Goal: Information Seeking & Learning: Learn about a topic

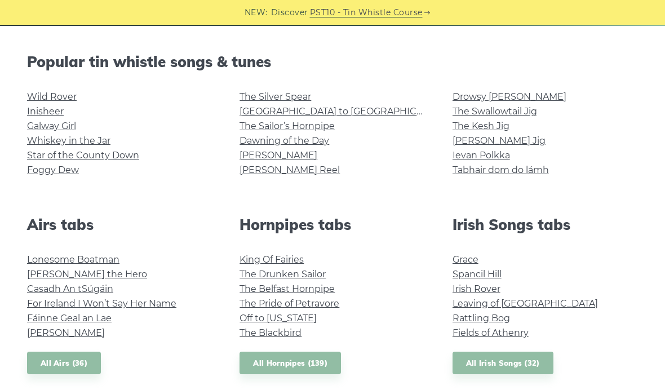
scroll to position [269, 0]
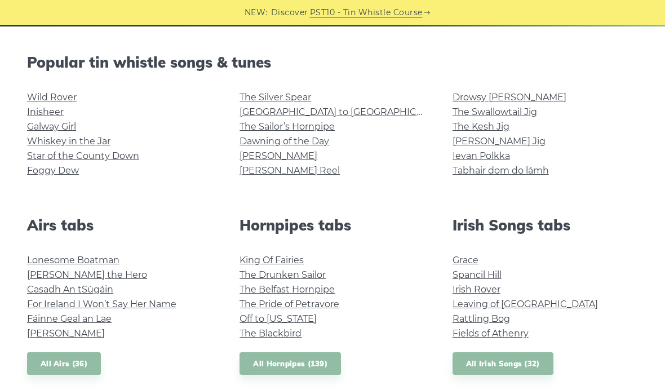
click at [75, 257] on link "Lonesome Boatman" at bounding box center [73, 260] width 92 height 11
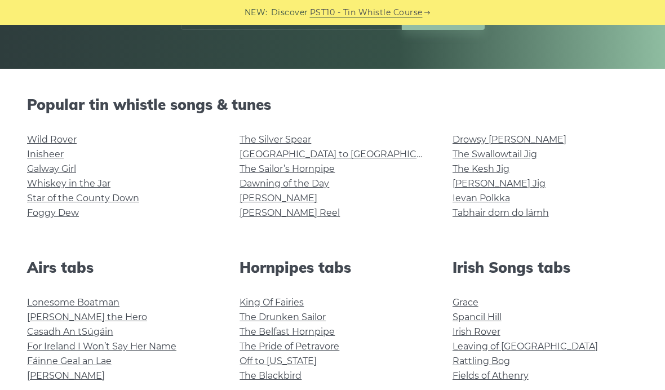
scroll to position [231, 0]
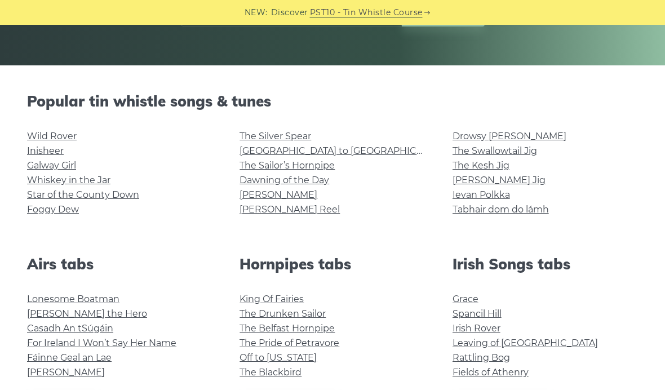
click at [470, 294] on link "Grace" at bounding box center [466, 299] width 26 height 11
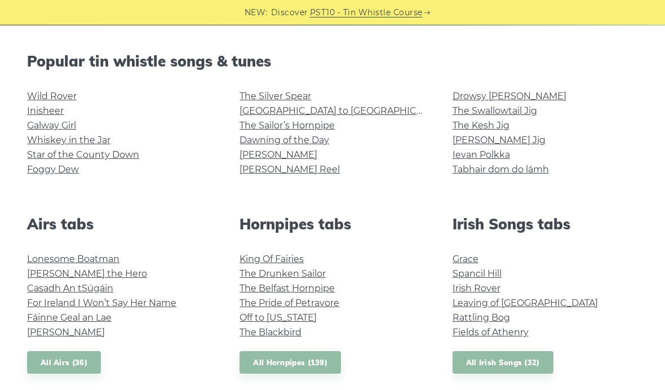
click at [490, 272] on link "Spancil Hill" at bounding box center [477, 273] width 49 height 11
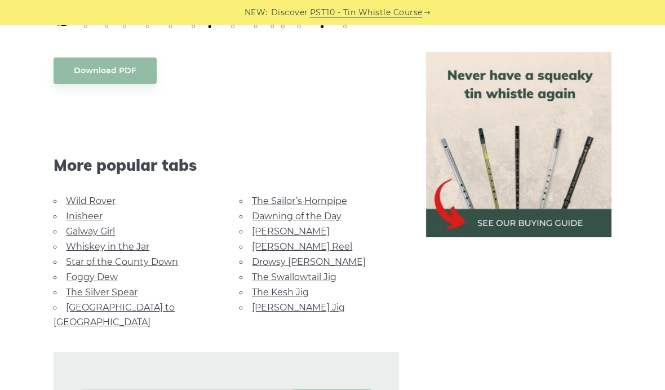
scroll to position [609, 0]
click at [90, 196] on link "Wild Rover" at bounding box center [91, 200] width 50 height 11
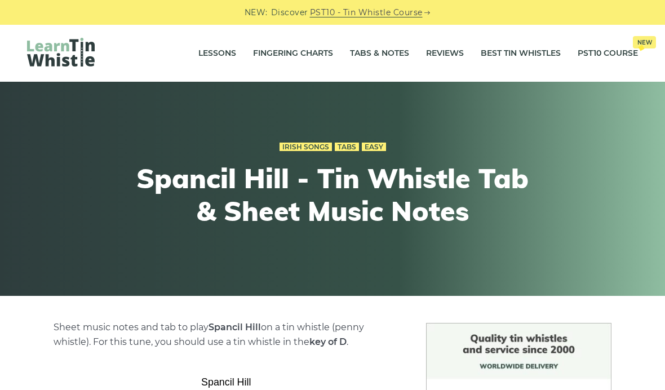
scroll to position [650, 0]
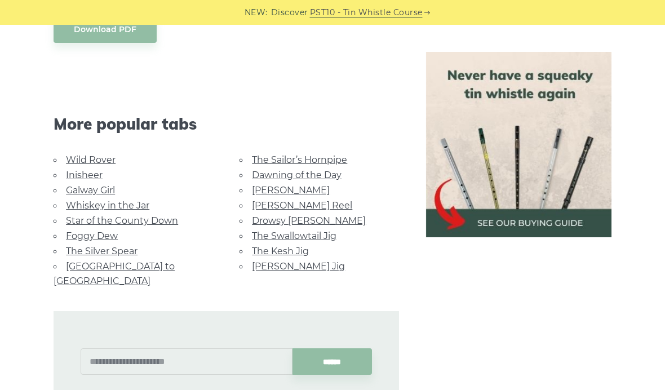
click at [321, 172] on link "Dawning of the Day" at bounding box center [297, 175] width 90 height 11
click at [132, 200] on link "Whiskey in the Jar" at bounding box center [107, 205] width 83 height 11
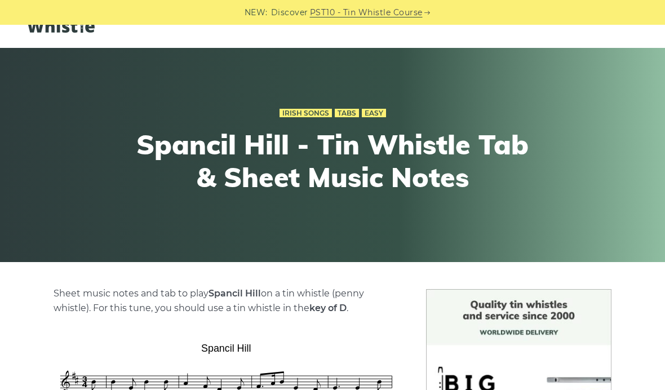
scroll to position [0, 0]
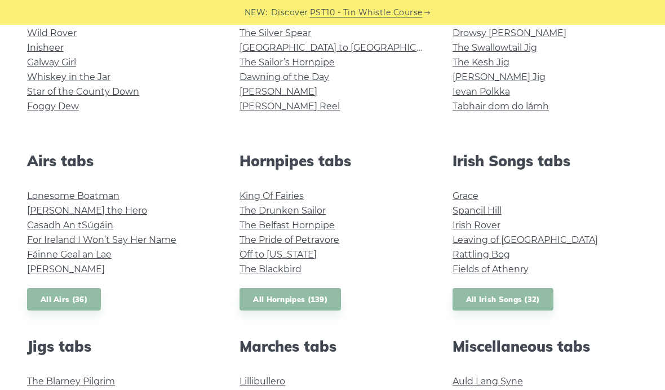
scroll to position [332, 0]
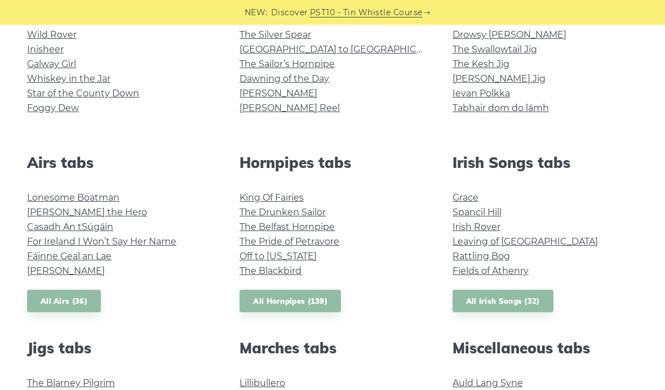
click at [274, 271] on link "The Blackbird" at bounding box center [271, 270] width 62 height 11
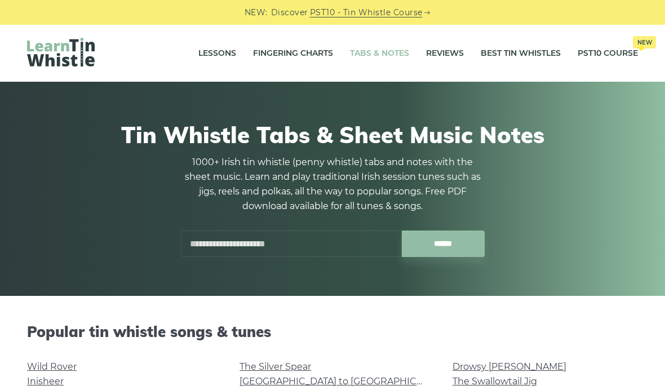
scroll to position [372, 0]
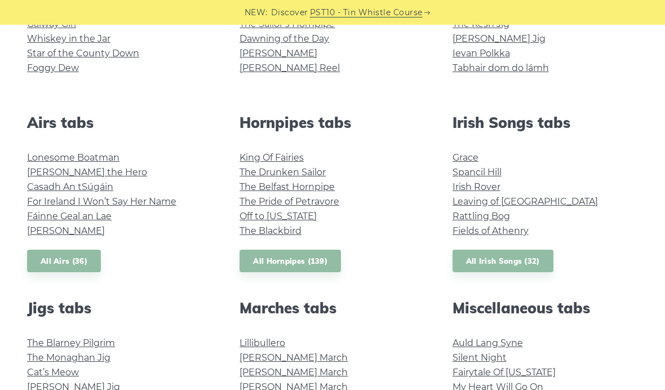
click at [470, 153] on link "Grace" at bounding box center [466, 157] width 26 height 11
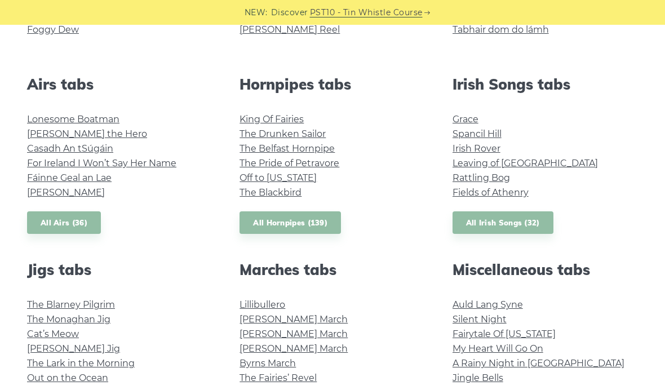
scroll to position [419, 0]
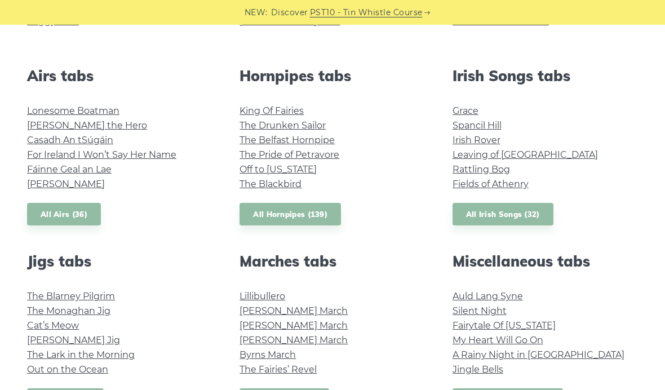
click at [522, 335] on link "My Heart Will Go On" at bounding box center [498, 340] width 91 height 11
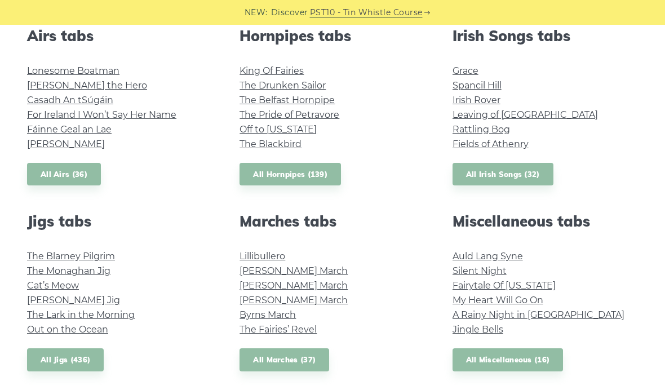
scroll to position [476, 0]
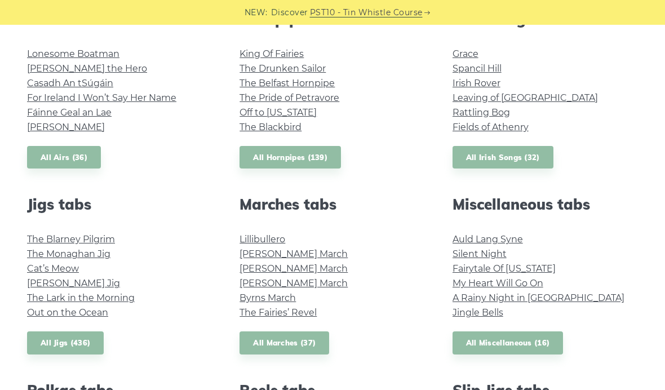
click at [510, 234] on link "Auld Lang Syne" at bounding box center [488, 239] width 70 height 11
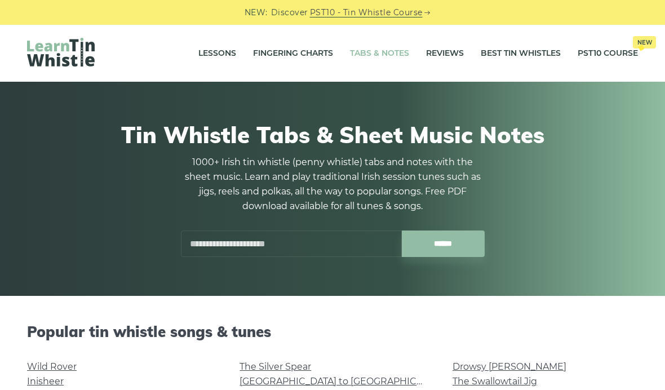
scroll to position [516, 0]
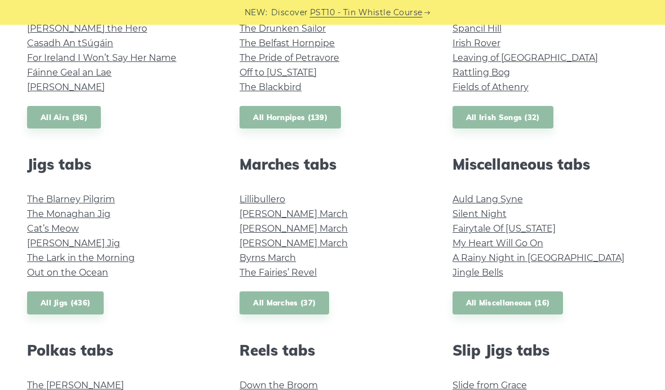
click at [524, 233] on link "Fairytale Of New York" at bounding box center [504, 228] width 103 height 11
click at [510, 232] on link "Fairytale Of New York" at bounding box center [504, 228] width 103 height 11
click at [525, 238] on link "My Heart Will Go On" at bounding box center [498, 243] width 91 height 11
click at [529, 293] on link "All Miscellaneous (16)" at bounding box center [508, 302] width 111 height 23
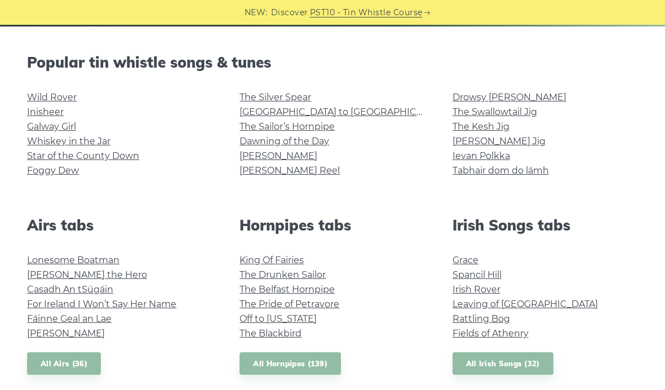
scroll to position [280, 0]
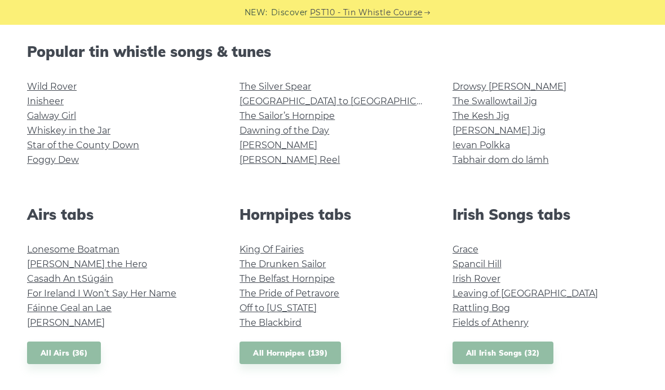
click at [63, 352] on link "All Airs (36)" at bounding box center [64, 353] width 74 height 23
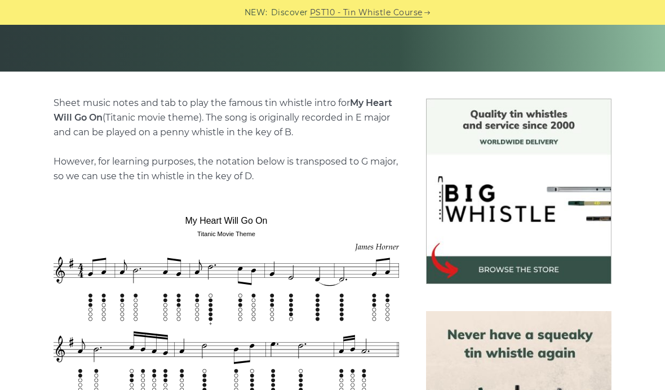
scroll to position [223, 0]
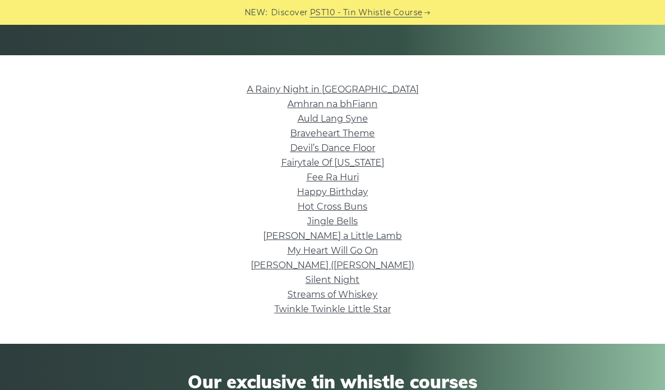
scroll to position [255, 0]
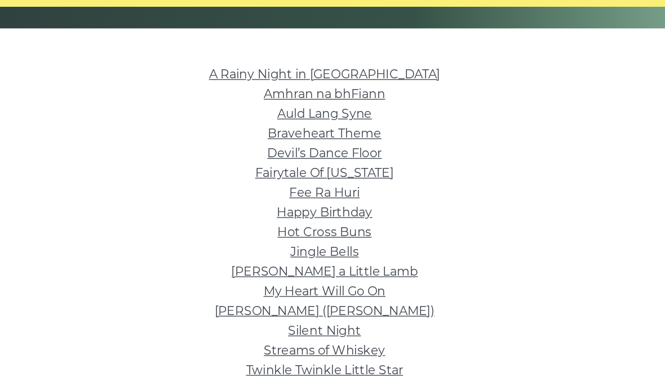
click at [307, 158] on link "Fee Ra Huri" at bounding box center [333, 163] width 52 height 11
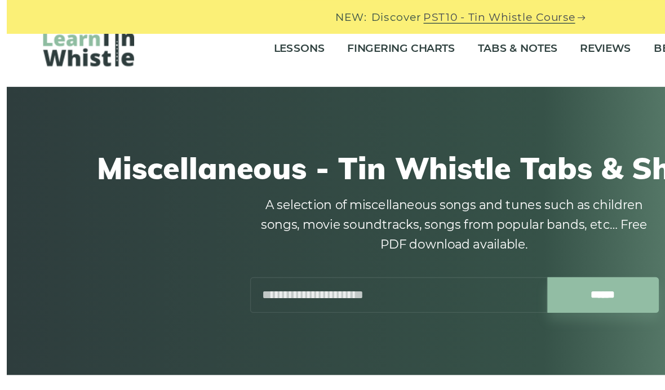
scroll to position [0, 0]
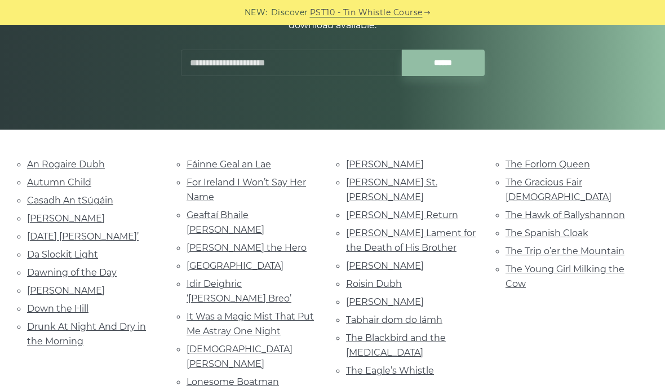
scroll to position [165, 0]
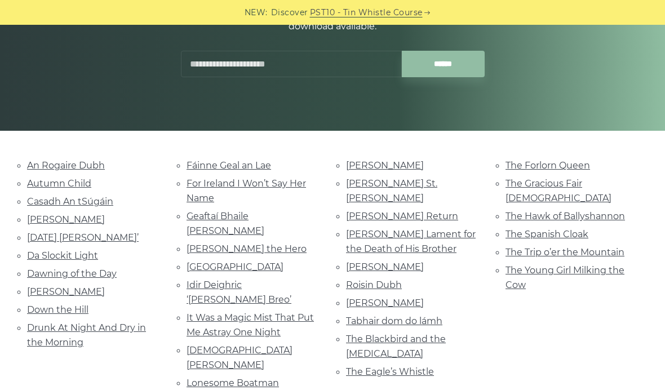
click at [72, 165] on link "An Rogaire Dubh" at bounding box center [66, 165] width 78 height 11
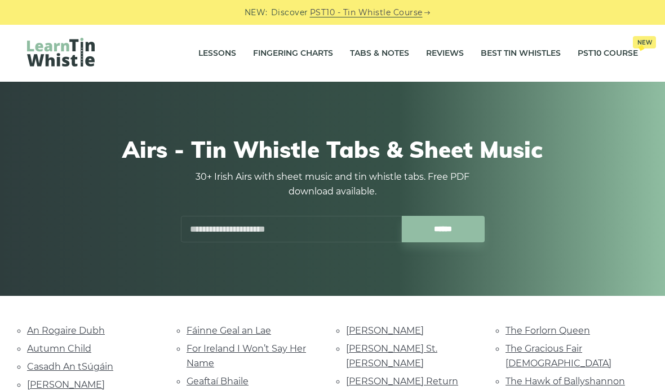
scroll to position [205, 0]
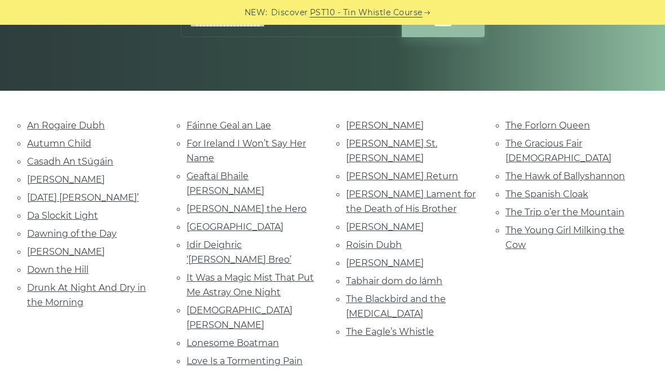
click at [72, 141] on link "Autumn Child" at bounding box center [59, 143] width 64 height 11
click at [99, 156] on link "Casadh An tSúgáin" at bounding box center [70, 161] width 86 height 11
click at [79, 178] on link "Celia Connellan" at bounding box center [66, 179] width 78 height 11
click at [78, 194] on link "Christmas Day Ida Mornin’" at bounding box center [83, 197] width 112 height 11
click at [82, 213] on link "Da Slockit Light" at bounding box center [62, 215] width 71 height 11
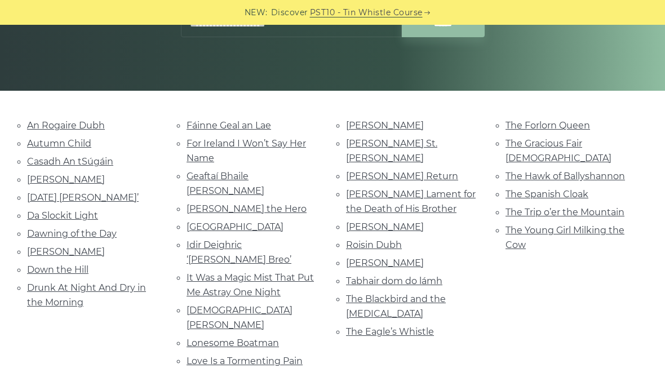
click at [67, 238] on link "Dawning of the Day" at bounding box center [72, 233] width 90 height 11
click at [69, 250] on link "Dermot O’Dowd" at bounding box center [66, 251] width 78 height 11
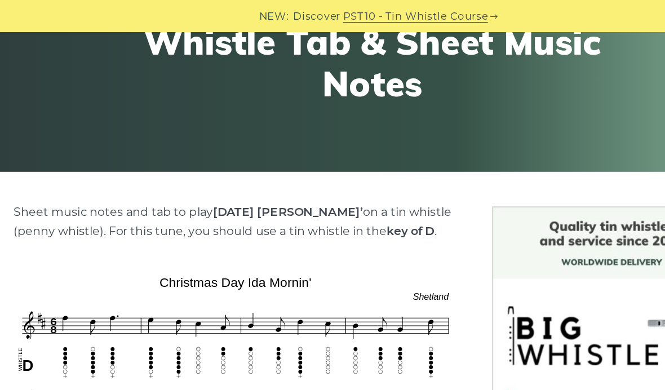
scroll to position [161, 0]
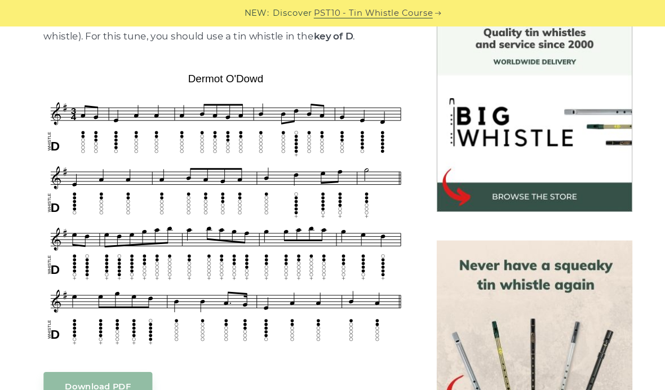
scroll to position [309, 0]
